Goal: Task Accomplishment & Management: Manage account settings

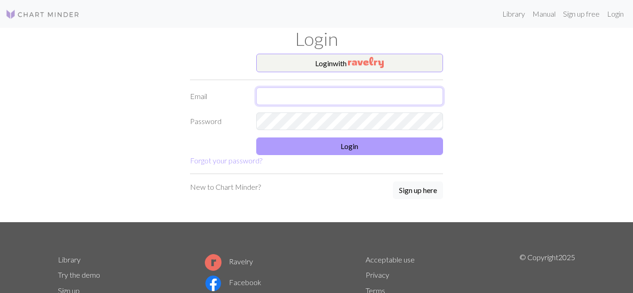
type input "Vawoodgate@yahoo.co.uk"
click at [344, 149] on button "Login" at bounding box center [349, 147] width 187 height 18
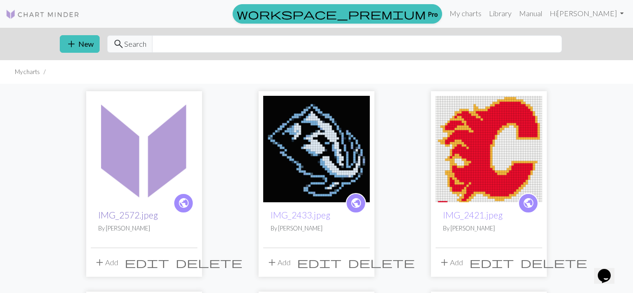
click at [128, 218] on link "IMG_2572.jpeg" at bounding box center [128, 215] width 60 height 11
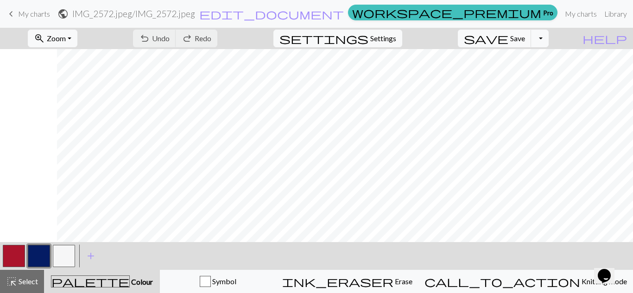
scroll to position [121, 62]
click at [45, 38] on span "zoom_in" at bounding box center [39, 38] width 11 height 13
click at [65, 59] on button "Fit all" at bounding box center [64, 58] width 73 height 15
click at [12, 250] on button "button" at bounding box center [14, 256] width 22 height 22
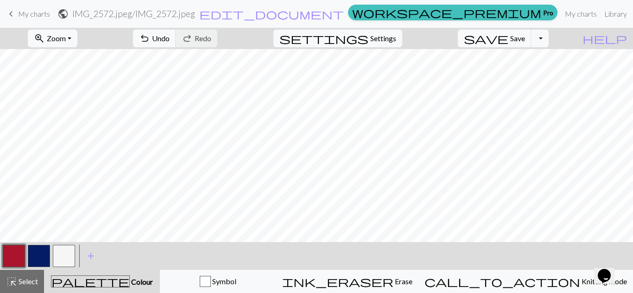
click at [58, 256] on button "button" at bounding box center [64, 256] width 22 height 22
click at [42, 254] on button "button" at bounding box center [39, 256] width 22 height 22
click at [68, 254] on button "button" at bounding box center [64, 256] width 22 height 22
click at [14, 258] on button "button" at bounding box center [14, 256] width 22 height 22
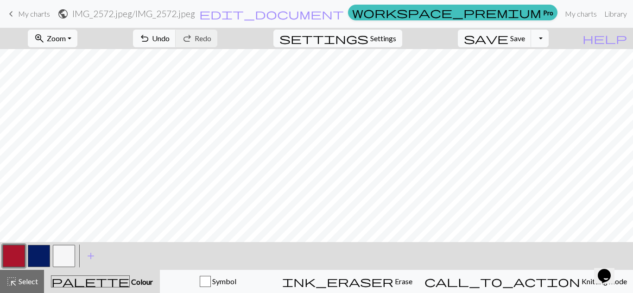
click at [62, 257] on button "button" at bounding box center [64, 256] width 22 height 22
click at [17, 13] on link "keyboard_arrow_left My charts" at bounding box center [28, 14] width 45 height 16
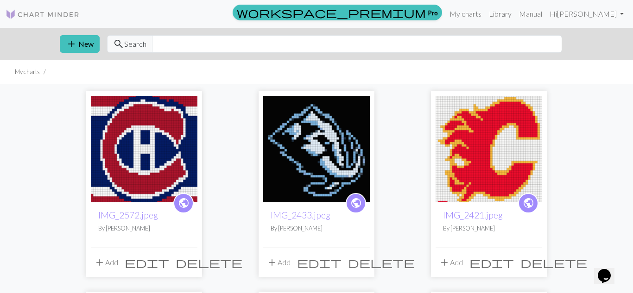
click at [187, 263] on span "delete" at bounding box center [209, 262] width 67 height 13
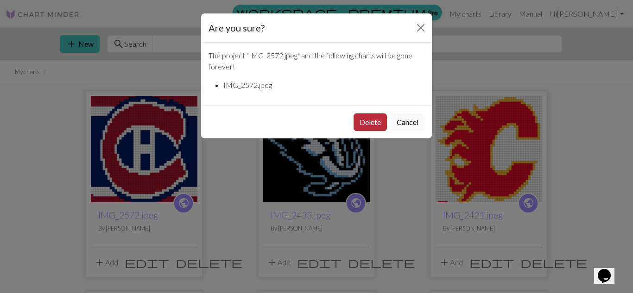
click at [363, 121] on button "Delete" at bounding box center [370, 123] width 33 height 18
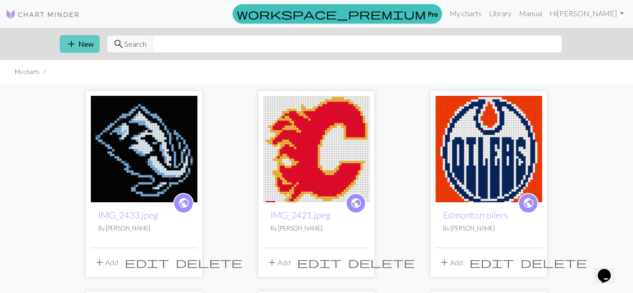
click at [76, 43] on span "add" at bounding box center [71, 44] width 11 height 13
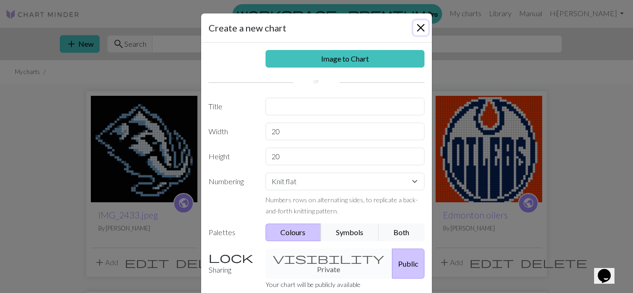
click at [418, 28] on button "Close" at bounding box center [421, 27] width 15 height 15
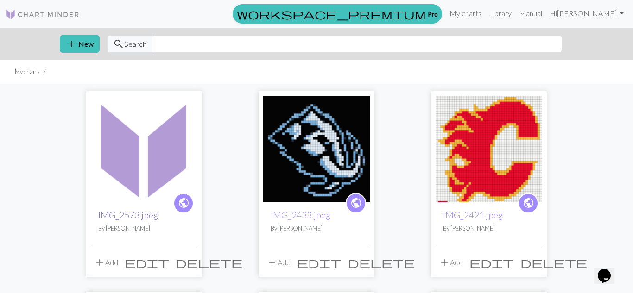
click at [143, 215] on link "IMG_2573.jpeg" at bounding box center [128, 215] width 60 height 11
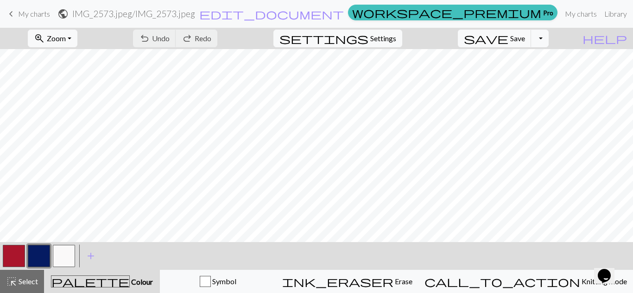
click at [26, 12] on span "My charts" at bounding box center [34, 13] width 32 height 9
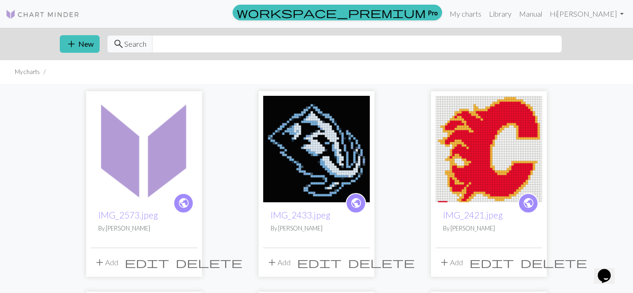
click at [183, 204] on span "public" at bounding box center [184, 203] width 12 height 14
click at [138, 213] on link "IMG_2573.jpeg" at bounding box center [128, 215] width 60 height 11
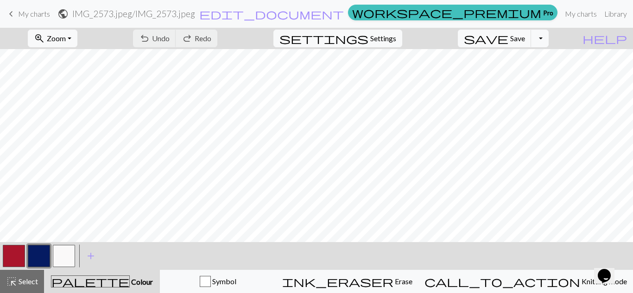
click at [9, 260] on button "button" at bounding box center [14, 256] width 22 height 22
click at [38, 254] on button "button" at bounding box center [39, 256] width 22 height 22
click at [57, 259] on button "button" at bounding box center [64, 256] width 22 height 22
click at [32, 254] on button "button" at bounding box center [39, 256] width 22 height 22
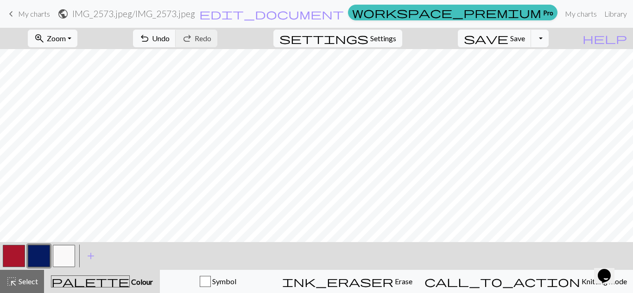
click at [62, 258] on button "button" at bounding box center [64, 256] width 22 height 22
click at [30, 250] on button "button" at bounding box center [39, 256] width 22 height 22
click at [6, 257] on button "button" at bounding box center [14, 256] width 22 height 22
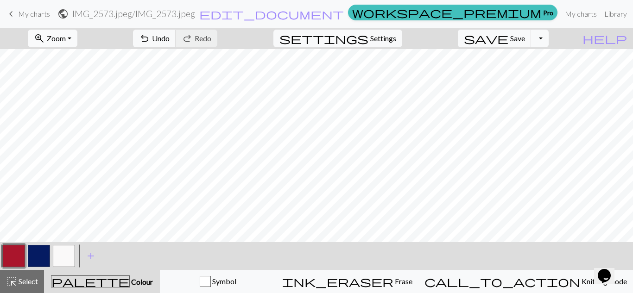
click at [66, 35] on span "Zoom" at bounding box center [56, 38] width 19 height 9
click at [76, 57] on button "Fit all" at bounding box center [64, 58] width 73 height 15
click at [58, 255] on button "button" at bounding box center [64, 256] width 22 height 22
click at [13, 253] on button "button" at bounding box center [14, 256] width 22 height 22
click at [64, 255] on button "button" at bounding box center [64, 256] width 22 height 22
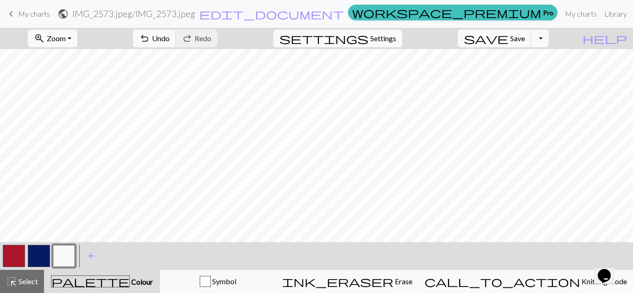
click at [13, 258] on button "button" at bounding box center [14, 256] width 22 height 22
click at [63, 257] on button "button" at bounding box center [64, 256] width 22 height 22
click at [14, 252] on button "button" at bounding box center [14, 256] width 22 height 22
click at [57, 255] on button "button" at bounding box center [64, 256] width 22 height 22
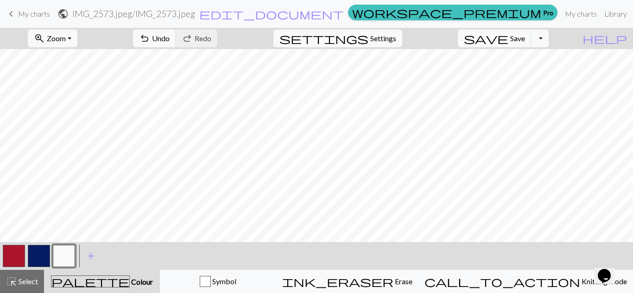
click at [19, 248] on button "button" at bounding box center [14, 256] width 22 height 22
click at [525, 35] on span "Save" at bounding box center [517, 38] width 15 height 9
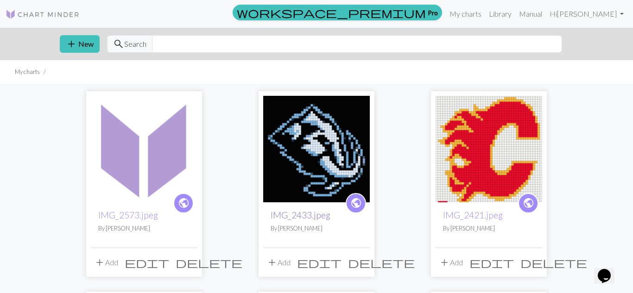
click at [315, 214] on link "IMG_2433.jpeg" at bounding box center [301, 215] width 60 height 11
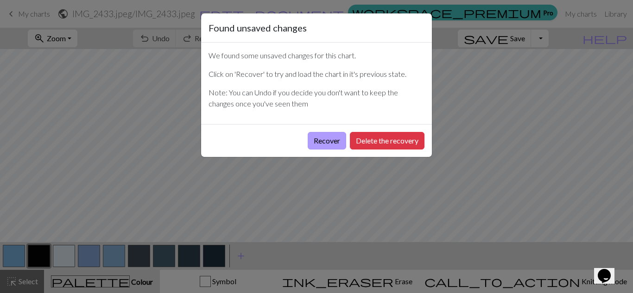
click at [331, 140] on button "Recover" at bounding box center [327, 141] width 38 height 18
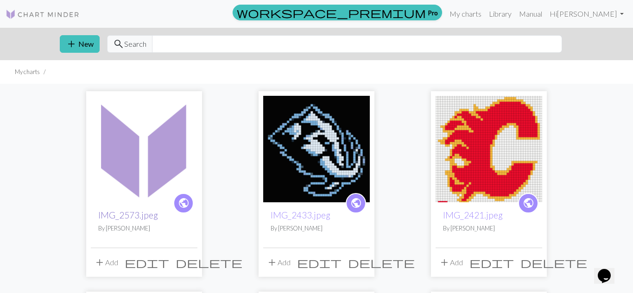
click at [141, 216] on link "IMG_2573.jpeg" at bounding box center [128, 215] width 60 height 11
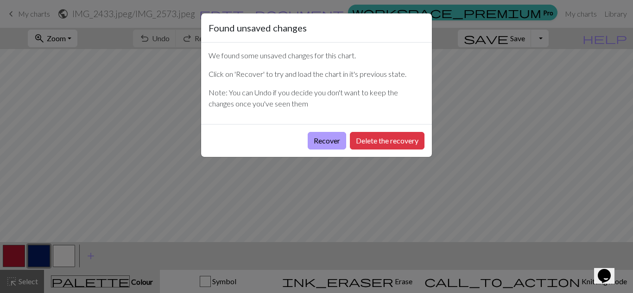
click at [324, 141] on button "Recover" at bounding box center [327, 141] width 38 height 18
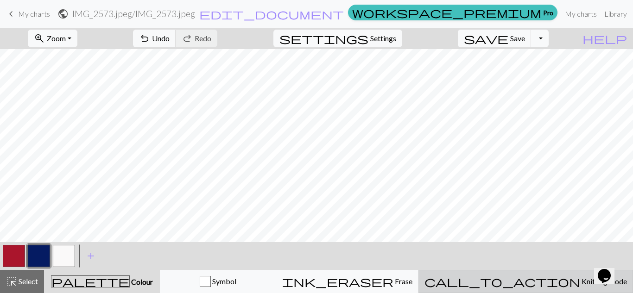
click at [536, 280] on span "call_to_action" at bounding box center [503, 281] width 156 height 13
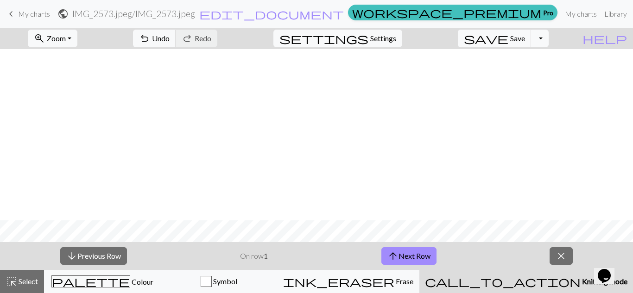
scroll to position [172, 0]
click at [66, 35] on span "Zoom" at bounding box center [56, 38] width 19 height 9
click at [66, 73] on button "Fit width" at bounding box center [64, 73] width 73 height 15
